Goal: Find specific page/section: Find specific page/section

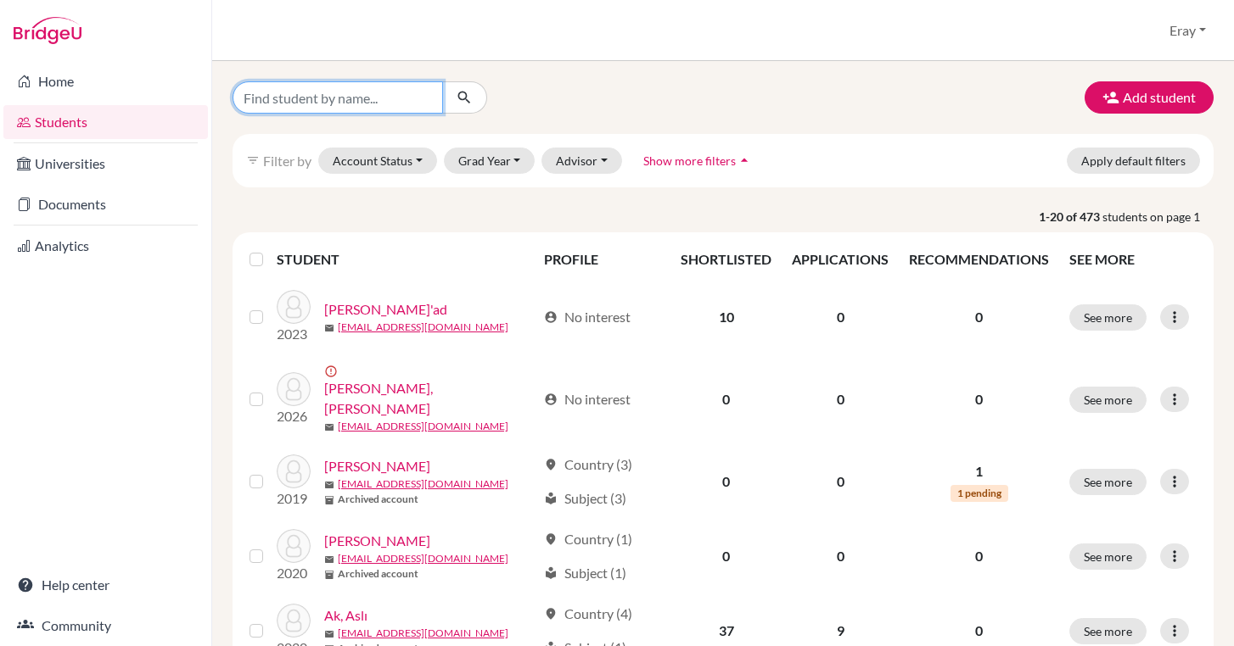
click at [395, 94] on input "Find student by name..." at bounding box center [337, 97] width 210 height 32
type input "n"
type input "mert"
click button "submit" at bounding box center [464, 97] width 45 height 32
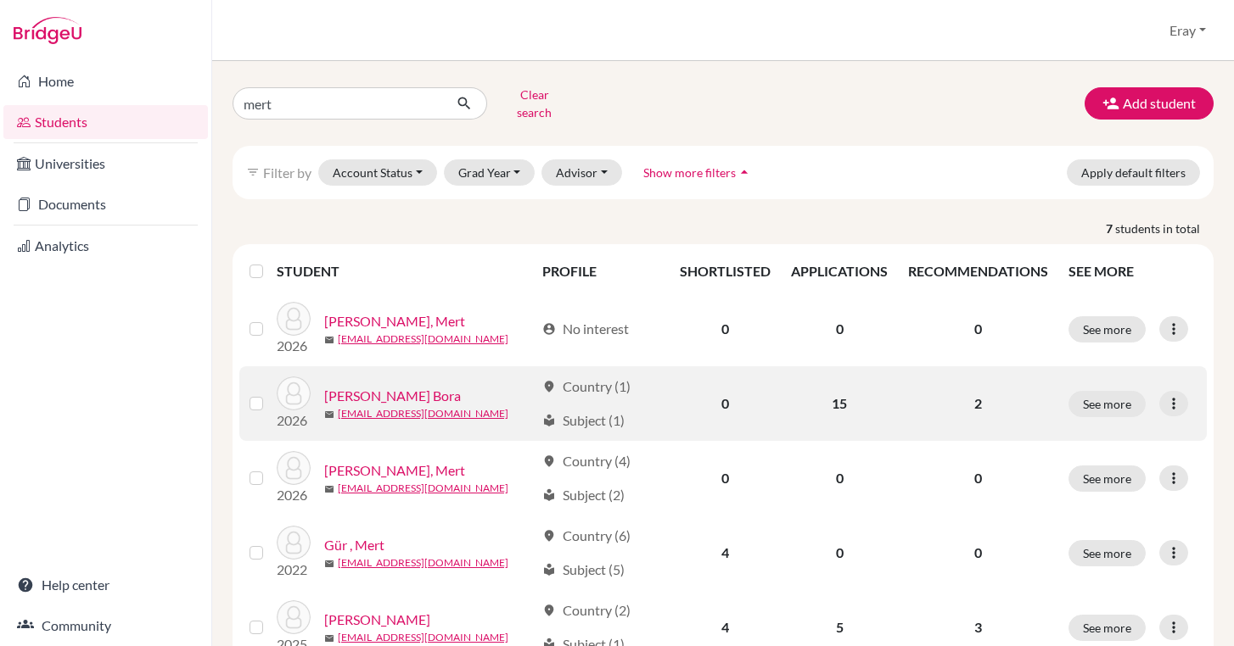
click at [380, 386] on link "[PERSON_NAME] Bora" at bounding box center [392, 396] width 137 height 20
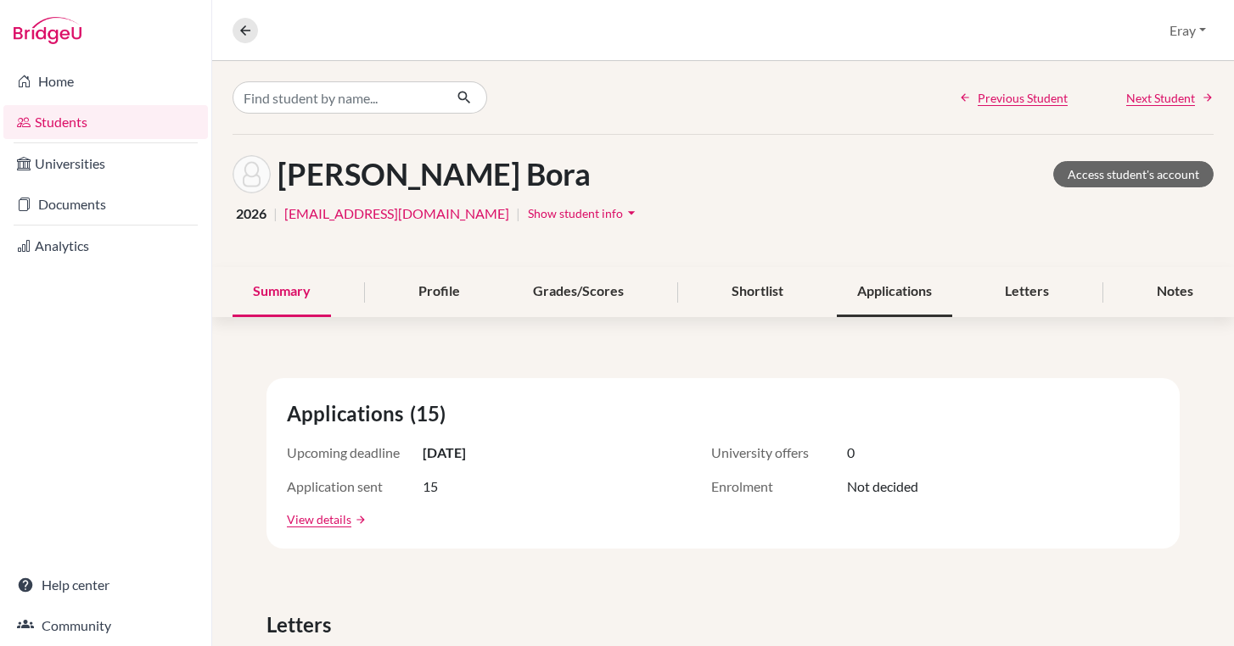
click at [909, 284] on div "Applications" at bounding box center [894, 292] width 115 height 50
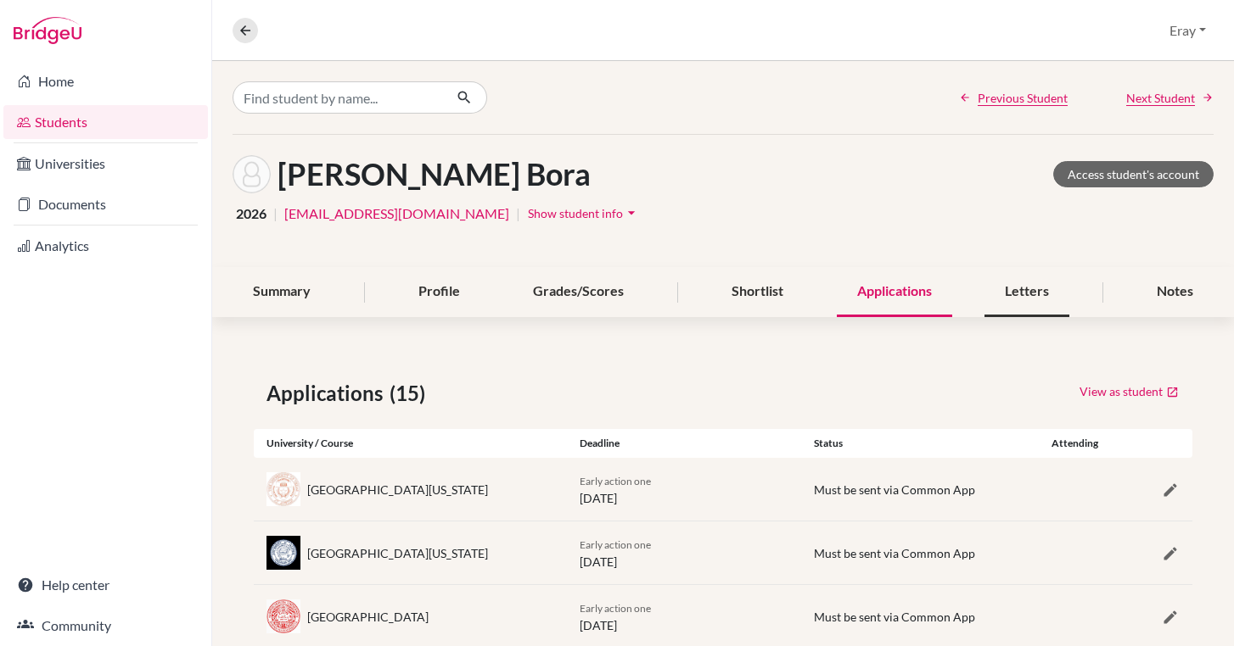
click at [999, 288] on div "Letters" at bounding box center [1026, 292] width 85 height 50
